Goal: Navigation & Orientation: Find specific page/section

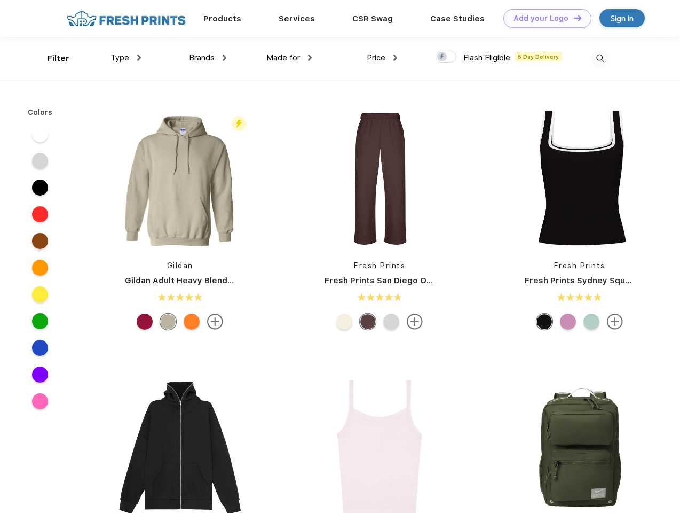
scroll to position [1, 0]
click at [544, 18] on link "Add your Logo Design Tool" at bounding box center [548, 18] width 88 height 19
click at [0, 0] on div "Design Tool" at bounding box center [0, 0] width 0 height 0
click at [573, 18] on link "Add your Logo Design Tool" at bounding box center [548, 18] width 88 height 19
click at [51, 58] on div "Filter" at bounding box center [59, 58] width 22 height 12
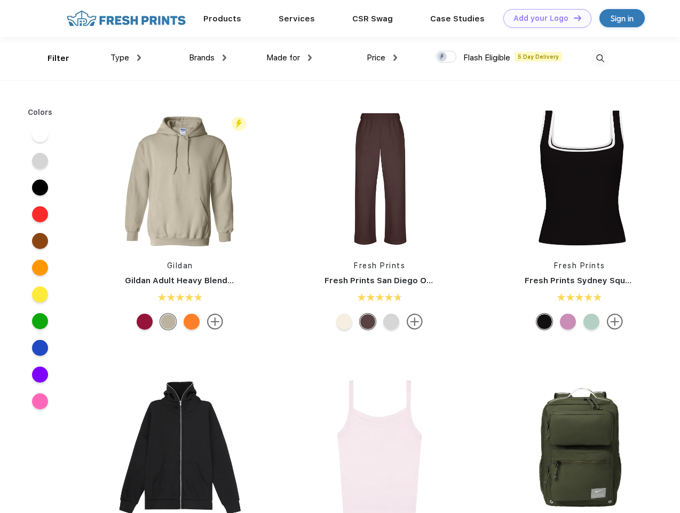
click at [126, 58] on span "Type" at bounding box center [120, 58] width 19 height 10
click at [208, 58] on span "Brands" at bounding box center [202, 58] width 26 height 10
click at [289, 58] on span "Made for" at bounding box center [284, 58] width 34 height 10
click at [382, 58] on span "Price" at bounding box center [376, 58] width 19 height 10
click at [447, 57] on div at bounding box center [446, 57] width 21 height 12
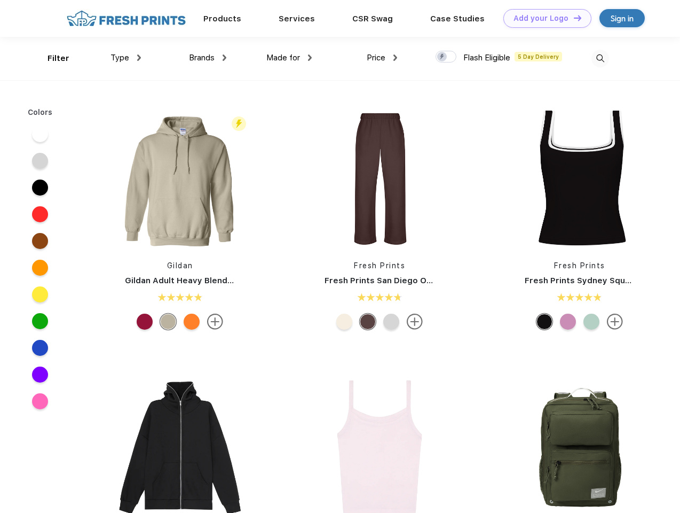
click at [443, 57] on input "checkbox" at bounding box center [439, 53] width 7 height 7
click at [600, 58] on img at bounding box center [601, 59] width 18 height 18
